Goal: Check status: Check status

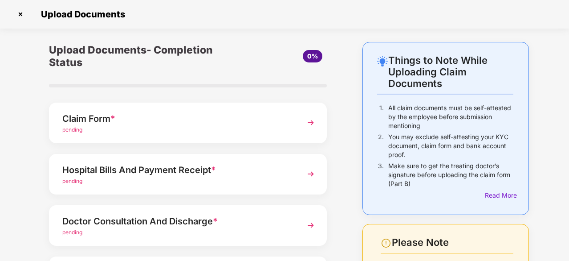
click at [182, 118] on div "Claim Form *" at bounding box center [177, 118] width 230 height 14
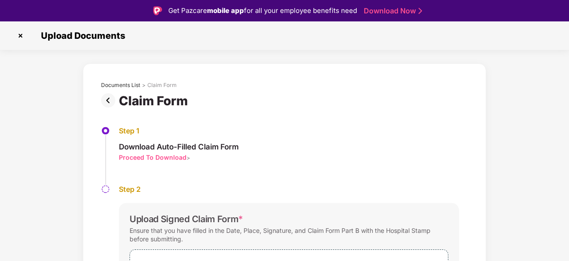
click at [17, 33] on img at bounding box center [20, 36] width 14 height 14
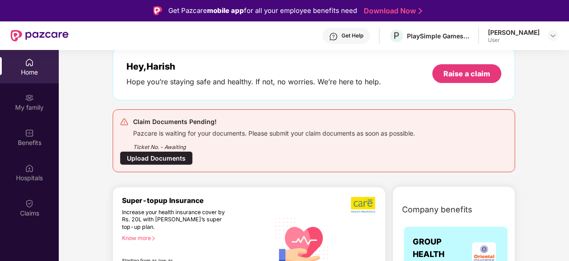
scroll to position [134, 0]
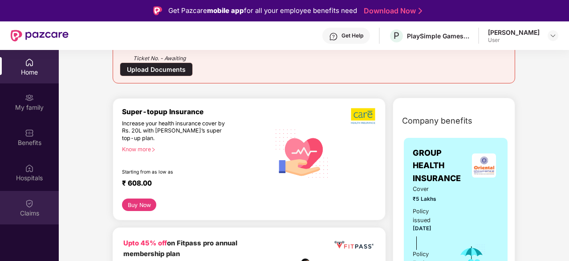
click at [31, 205] on img at bounding box center [29, 203] width 9 height 9
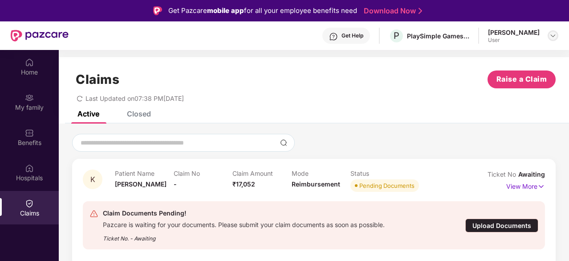
click at [552, 36] on img at bounding box center [553, 35] width 7 height 7
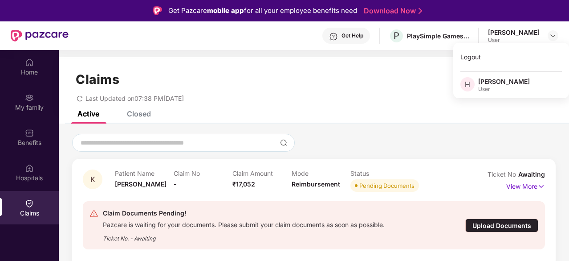
click at [422, 104] on div "Claims Raise a Claim Last Updated on 07:38 PM[DATE]" at bounding box center [314, 84] width 511 height 54
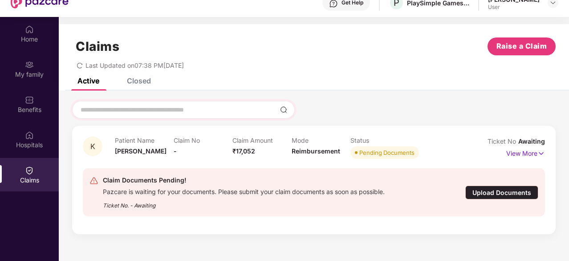
scroll to position [45, 0]
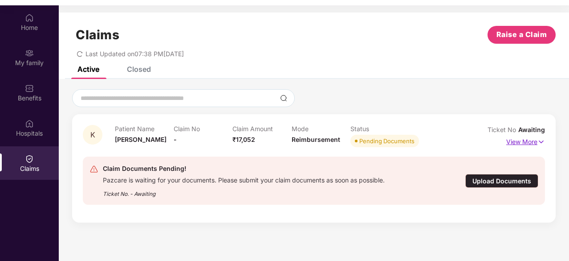
click at [543, 141] on img at bounding box center [542, 142] width 8 height 10
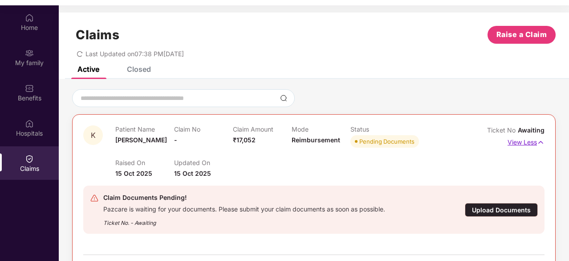
click at [543, 141] on img at bounding box center [541, 142] width 8 height 10
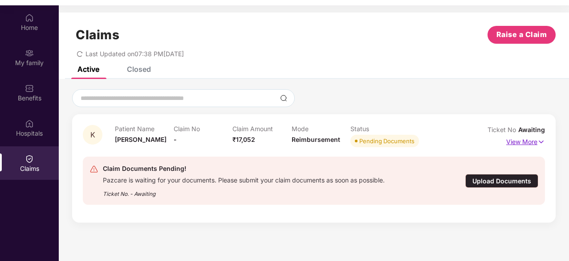
click at [543, 141] on img at bounding box center [542, 142] width 8 height 10
